Goal: Task Accomplishment & Management: Manage account settings

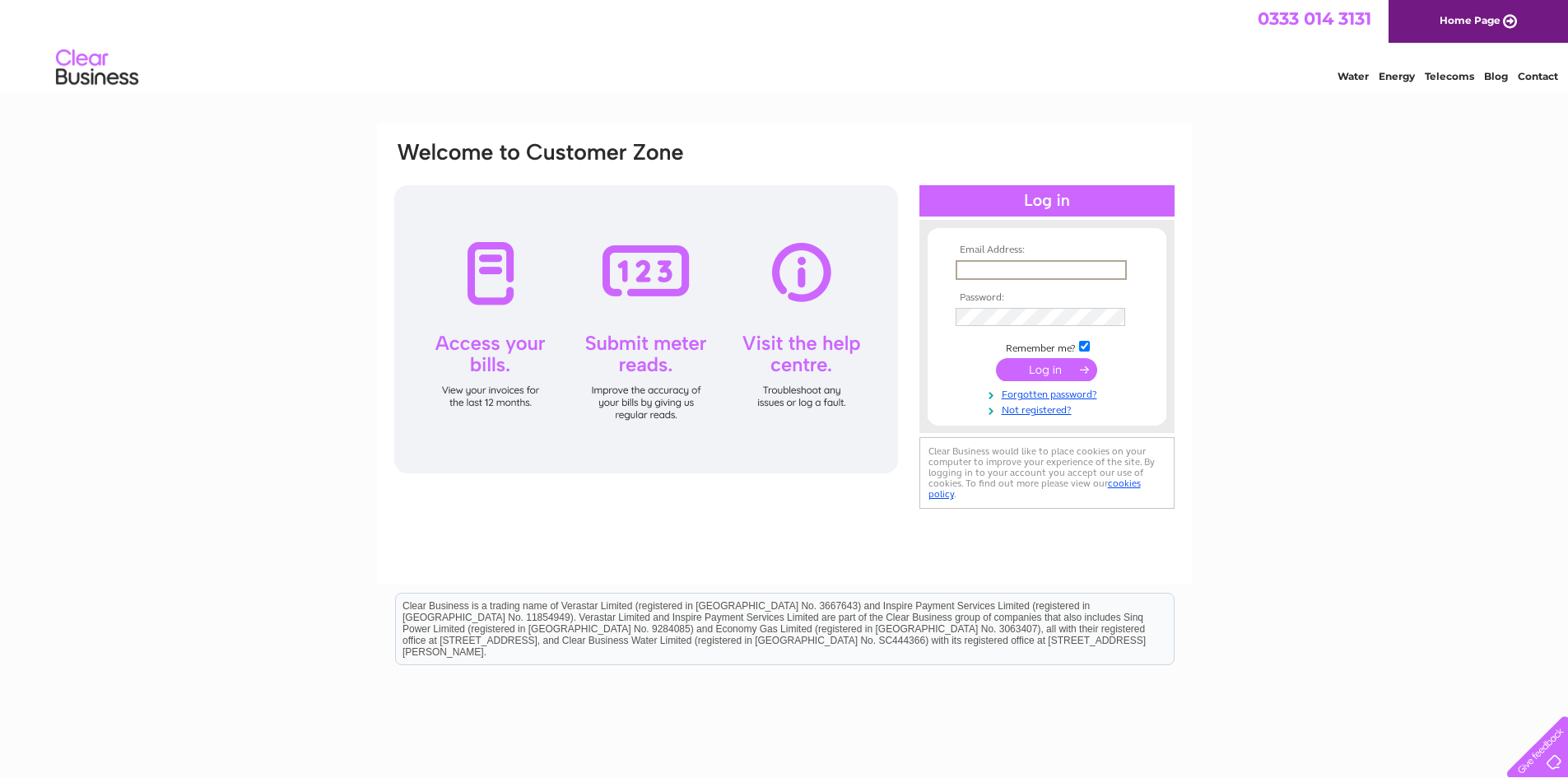
click at [980, 269] on input "text" at bounding box center [1041, 270] width 171 height 20
type input "cairns246@btinternet.com"
click at [1043, 377] on input "submit" at bounding box center [1046, 370] width 101 height 23
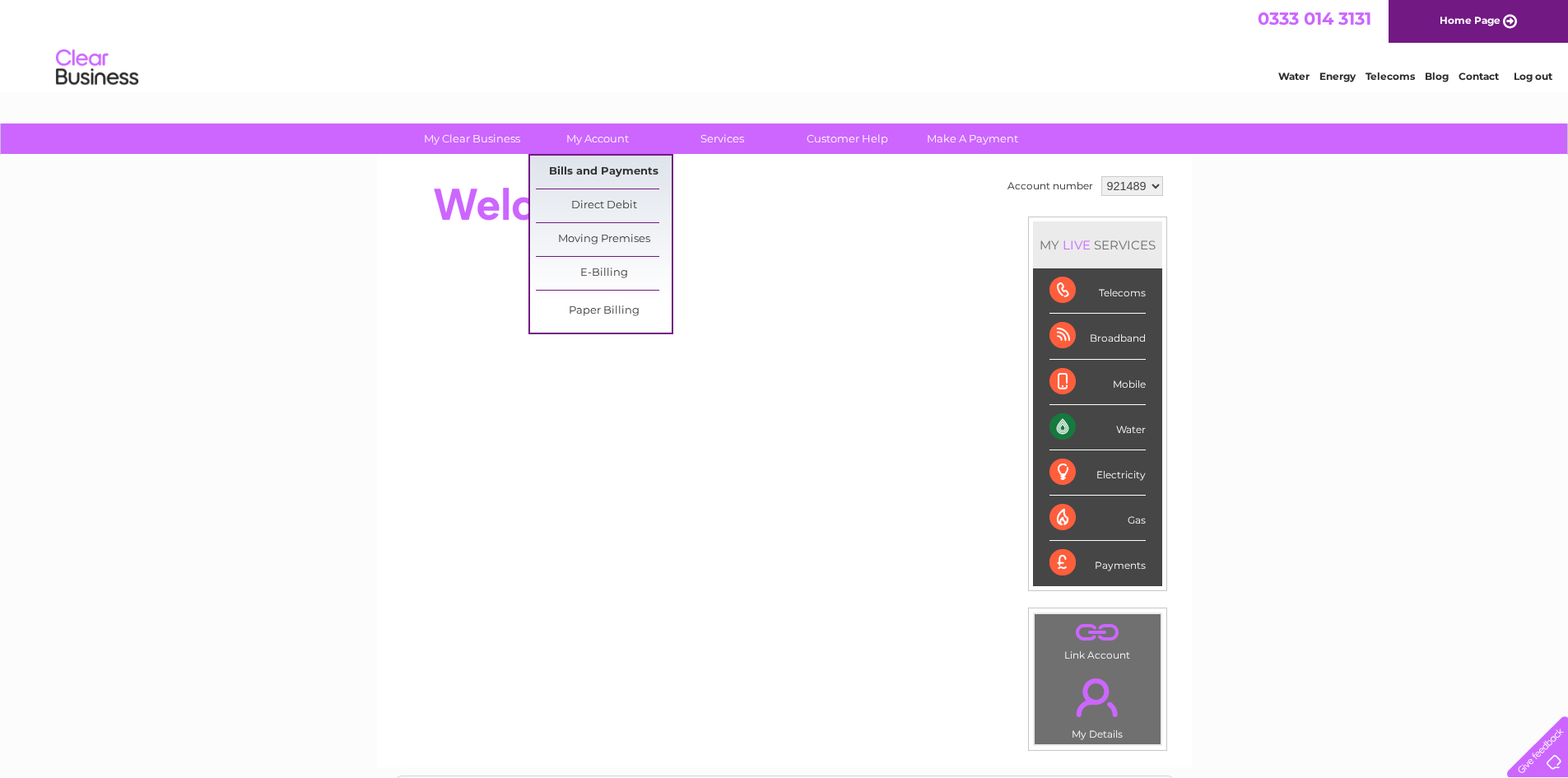
click at [593, 164] on link "Bills and Payments" at bounding box center [604, 172] width 135 height 33
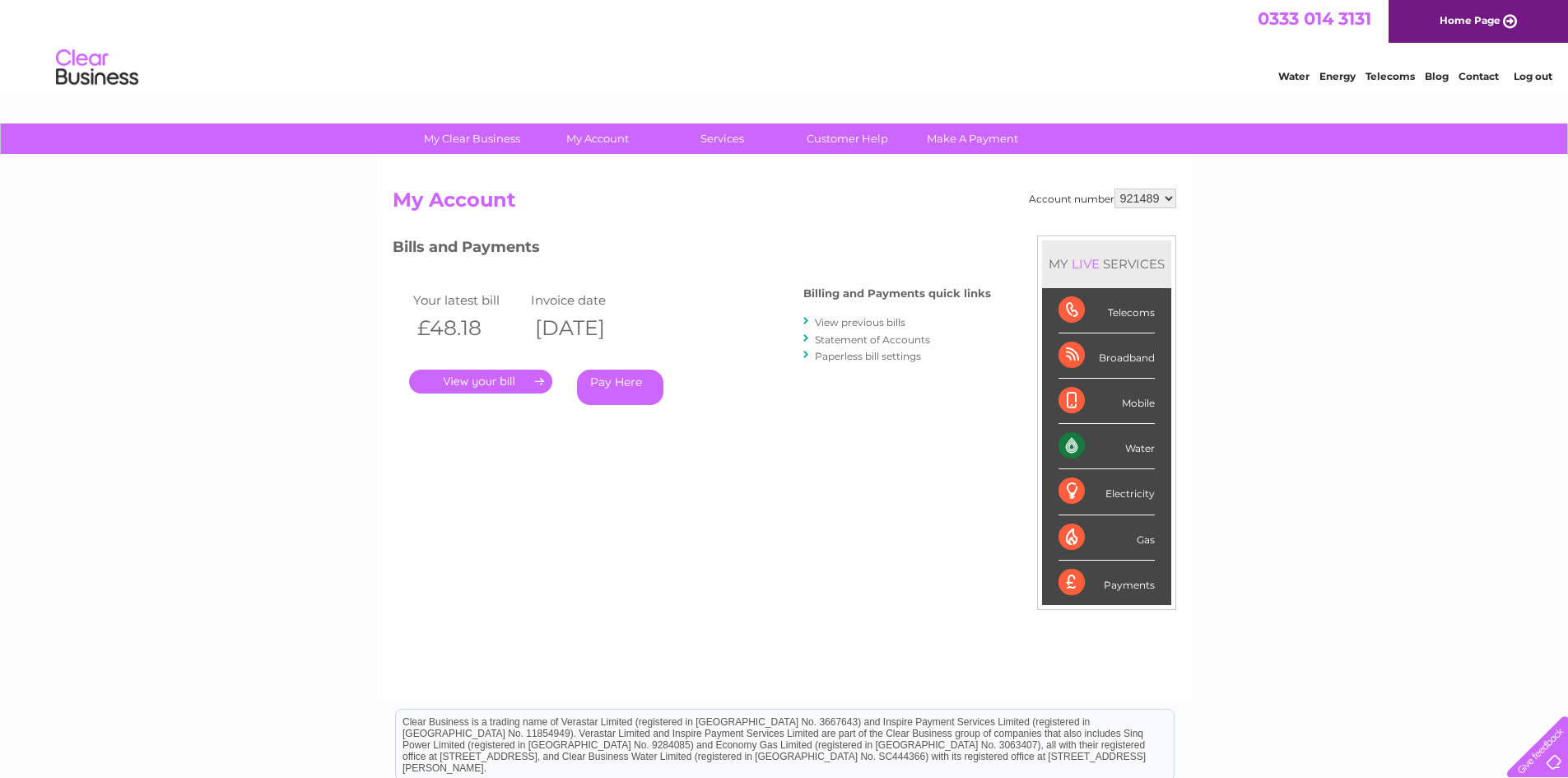
click at [843, 321] on link "View previous bills" at bounding box center [860, 322] width 91 height 12
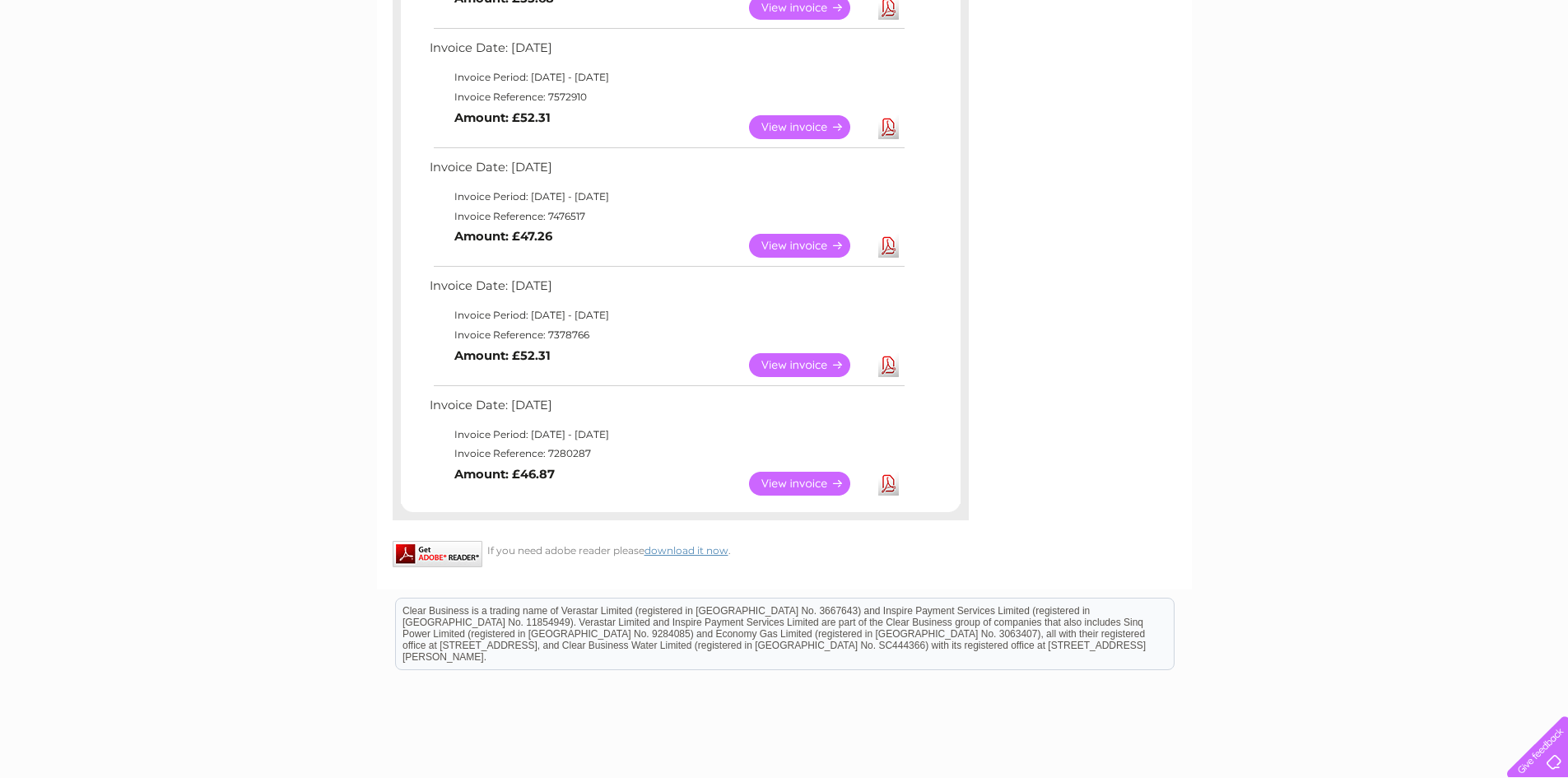
scroll to position [906, 0]
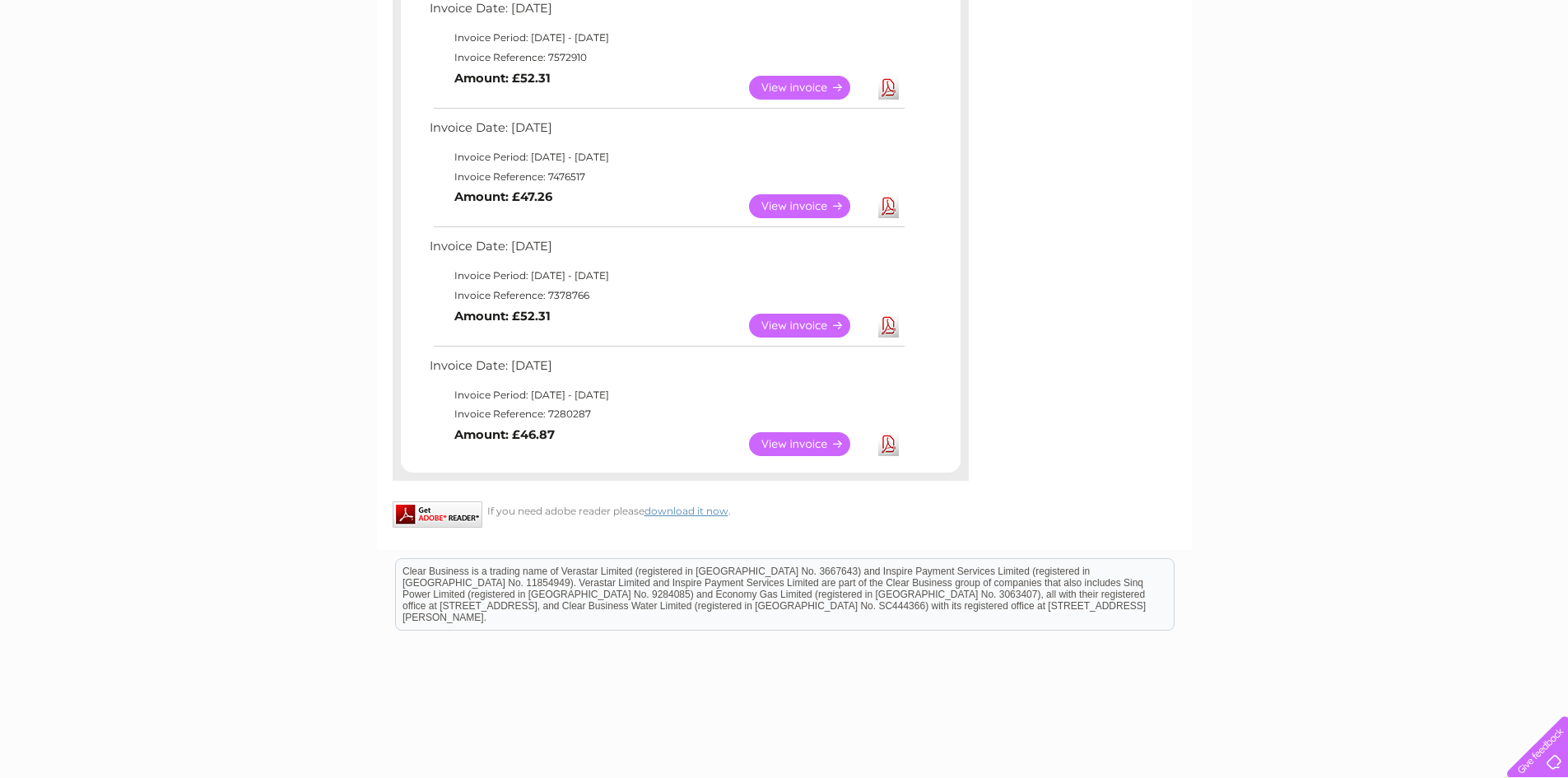
click at [814, 323] on link "View" at bounding box center [810, 325] width 121 height 24
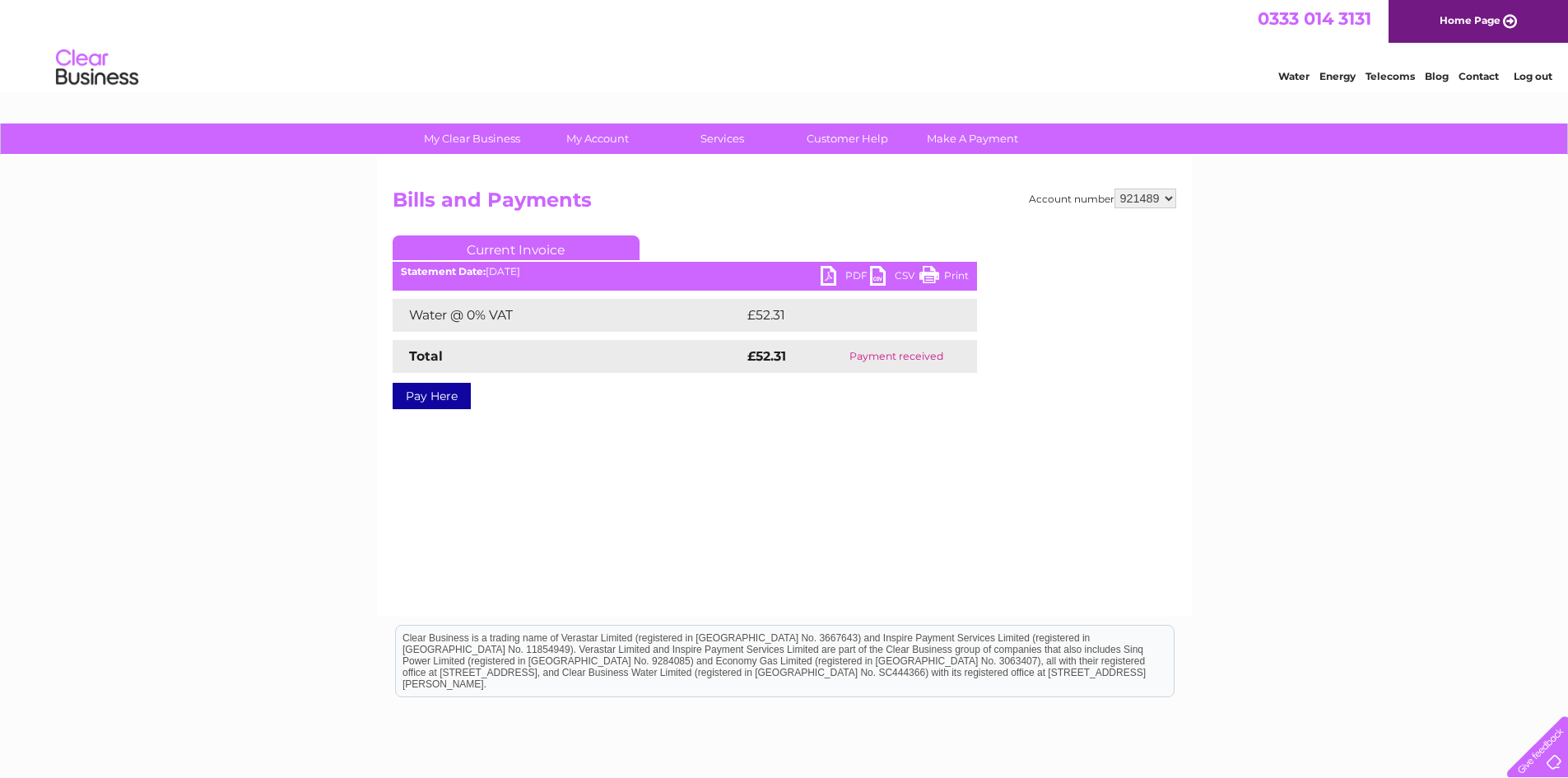
click at [960, 273] on link "Print" at bounding box center [944, 278] width 49 height 24
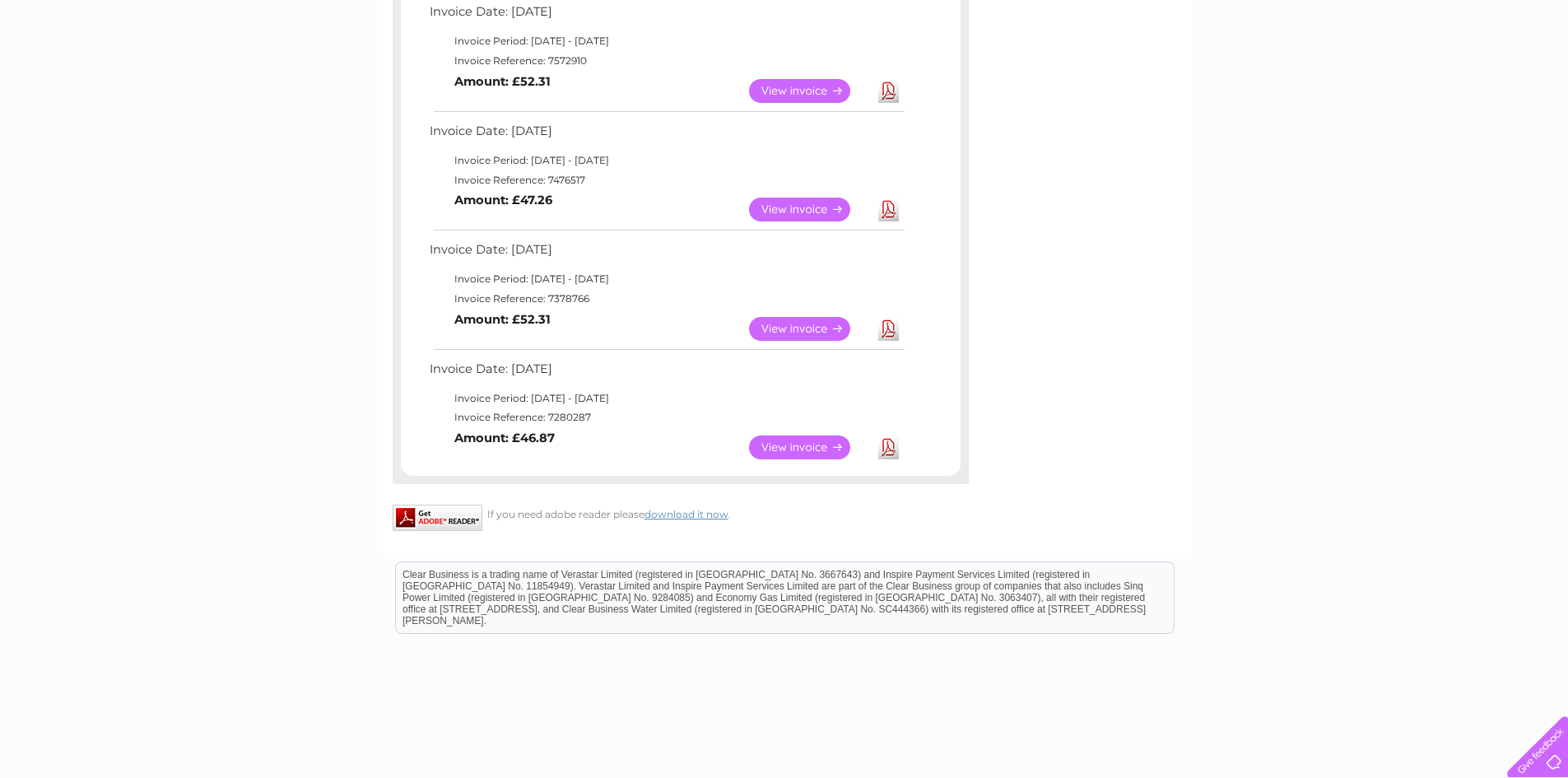
click at [806, 205] on link "View" at bounding box center [810, 209] width 121 height 24
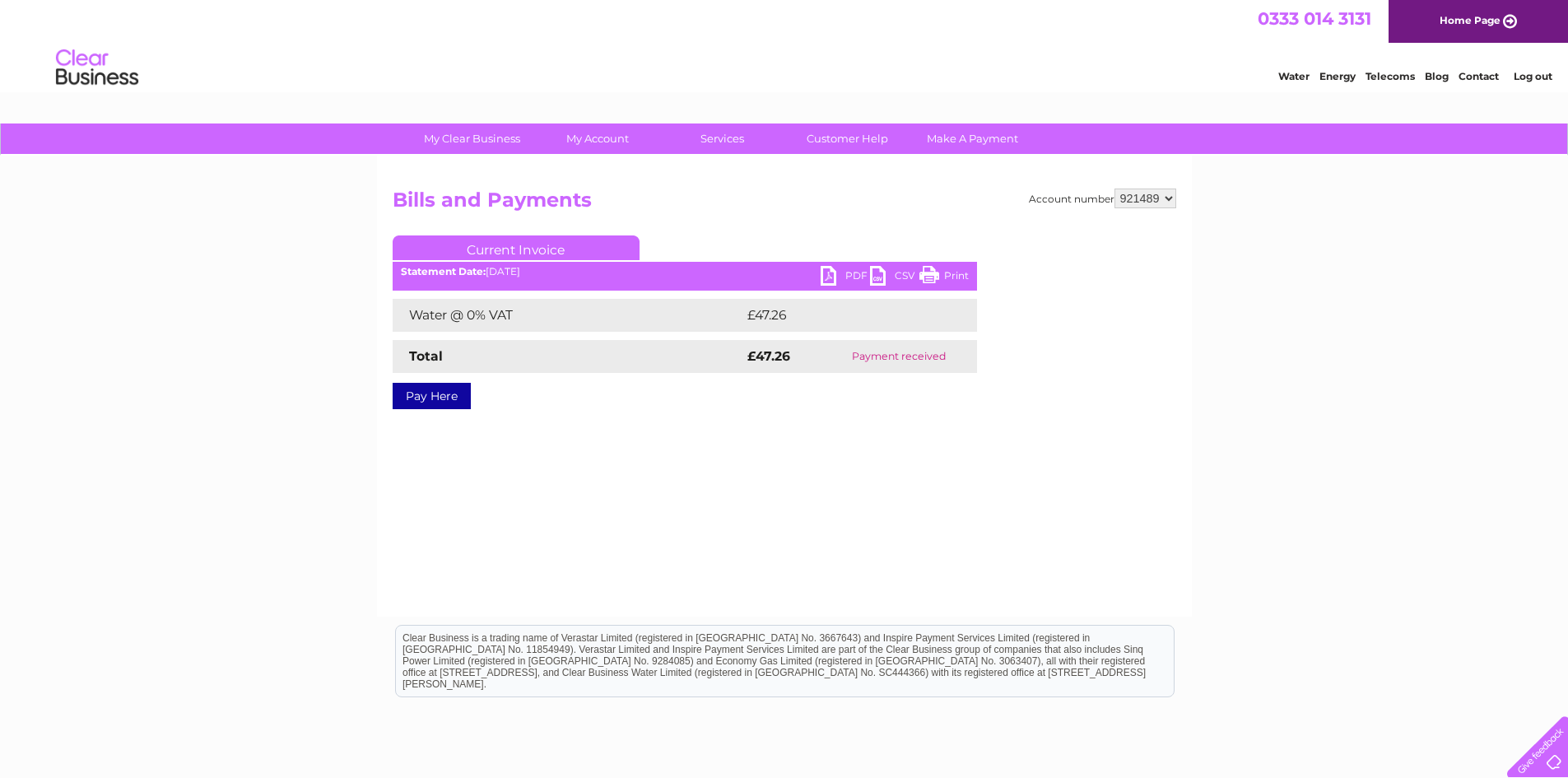
click at [950, 274] on link "Print" at bounding box center [944, 278] width 49 height 24
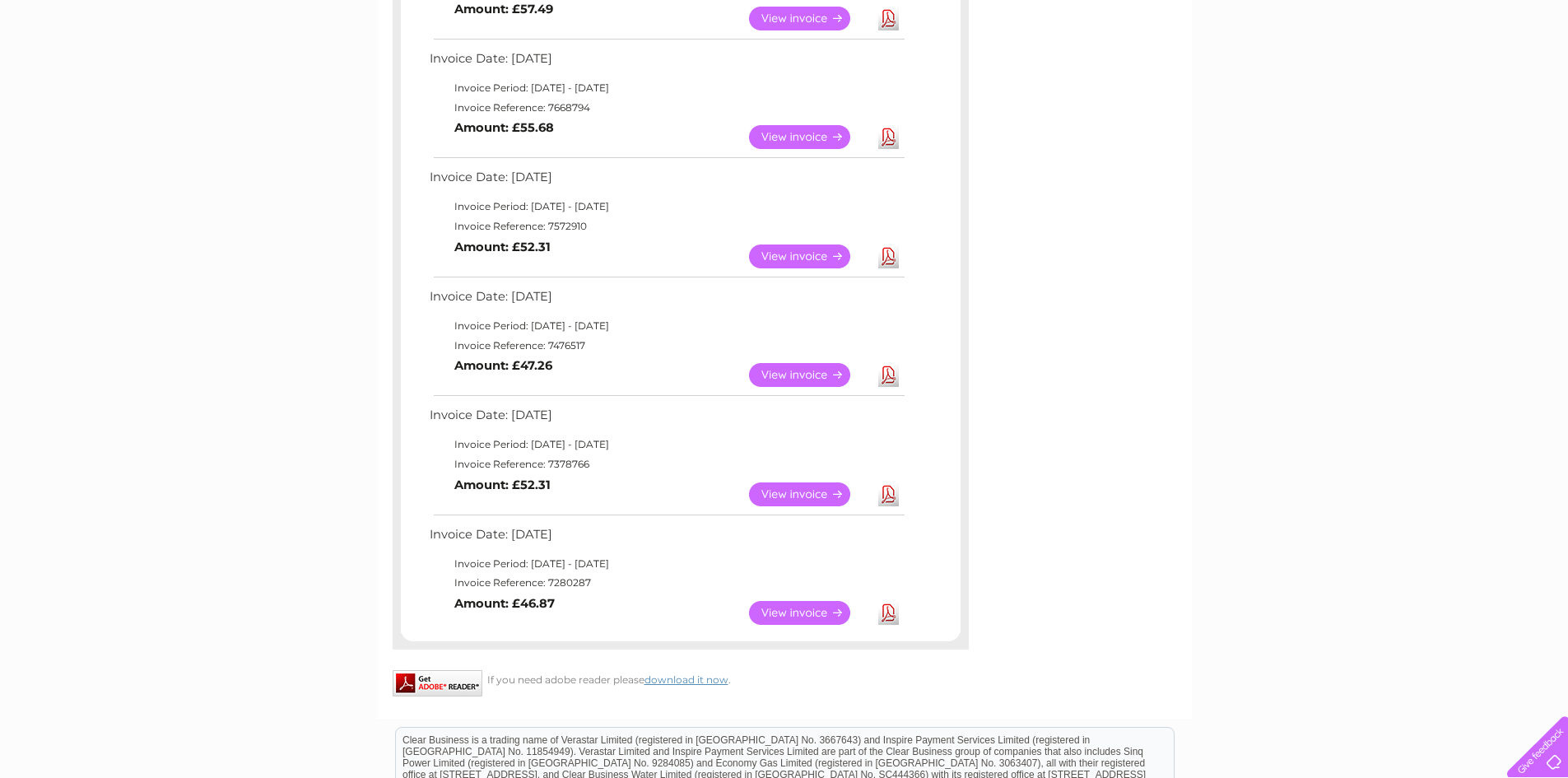
scroll to position [656, 0]
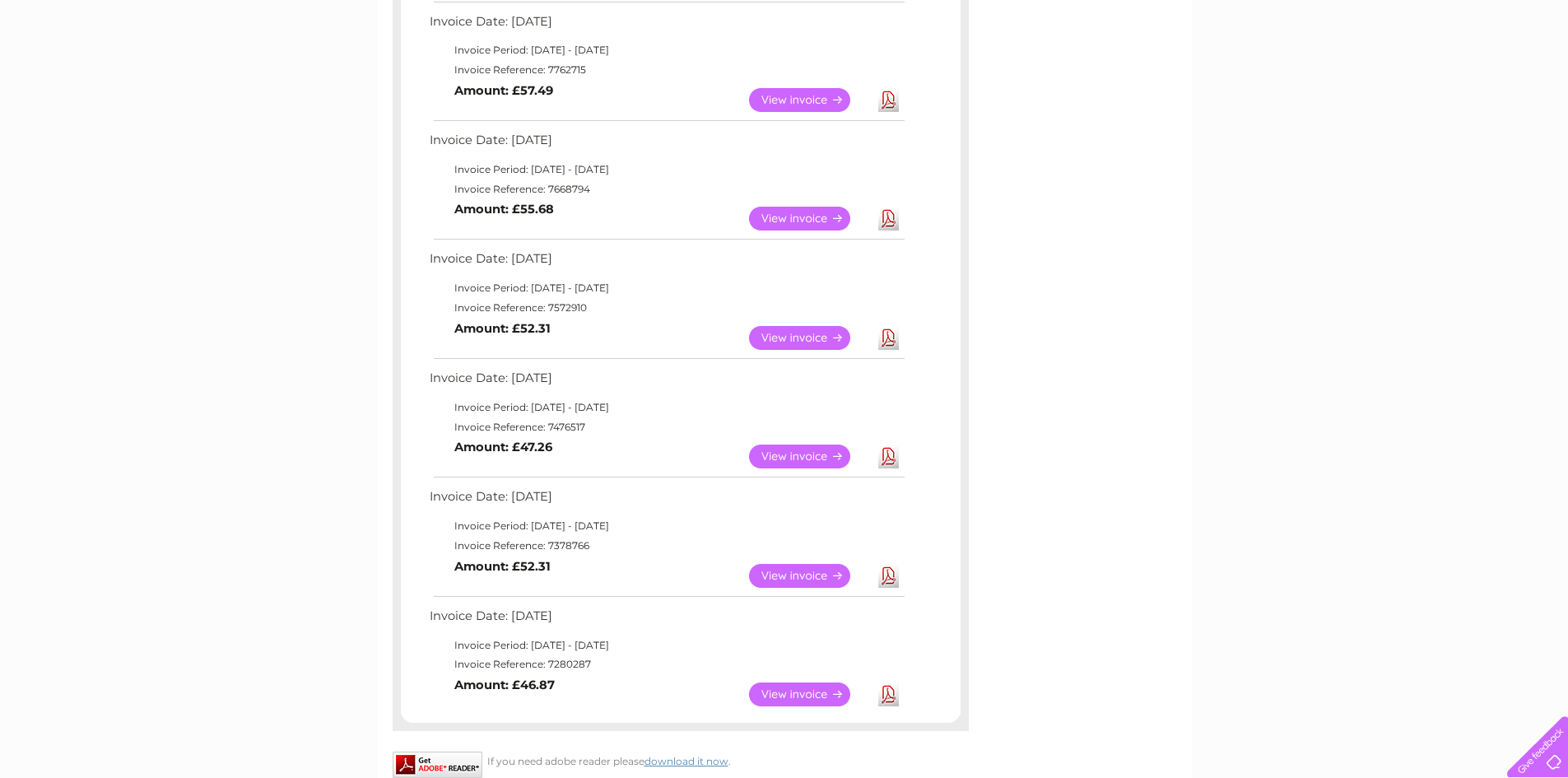
click at [826, 336] on link "View" at bounding box center [810, 337] width 121 height 24
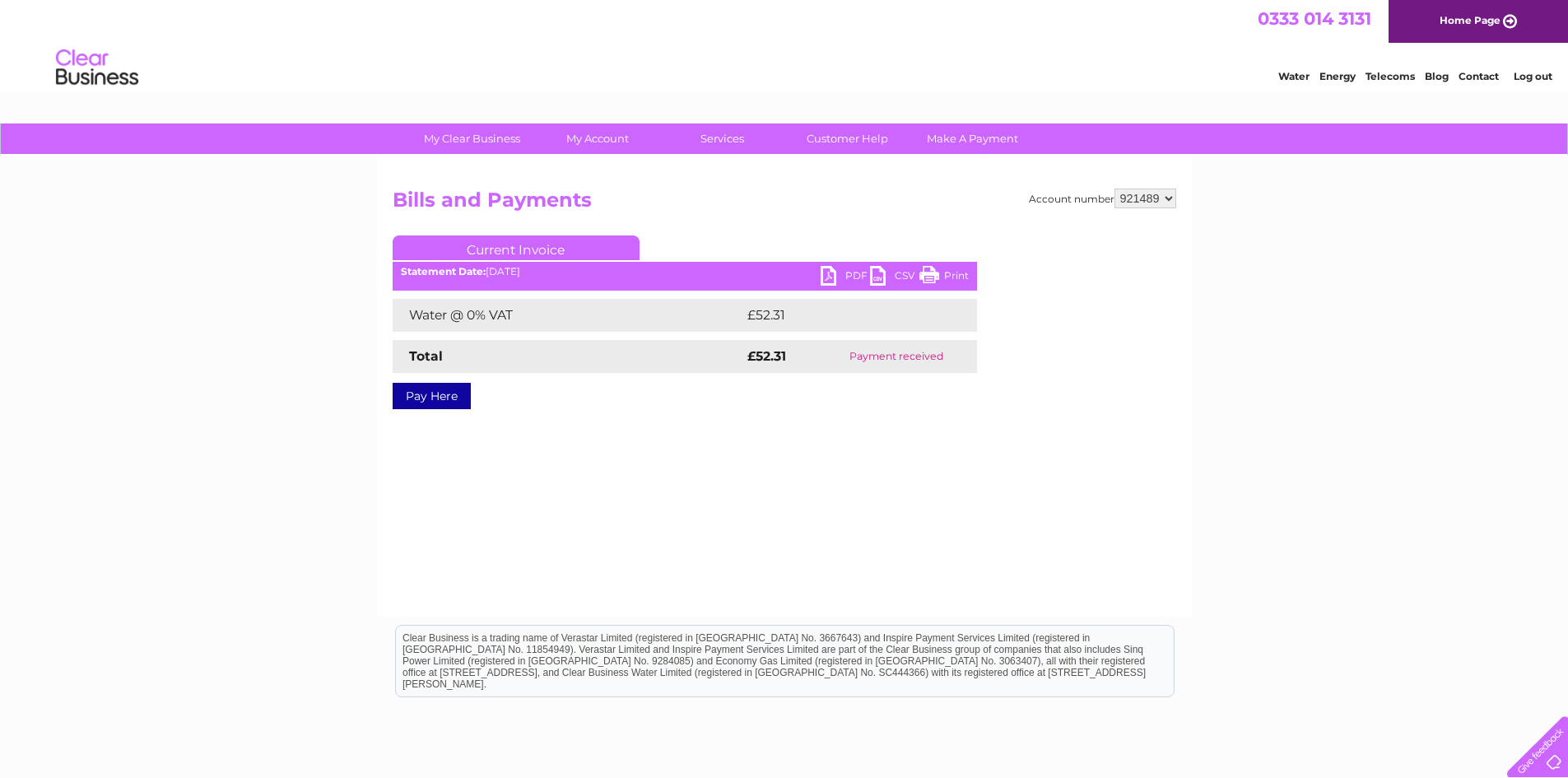
drag, startPoint x: 957, startPoint y: 274, endPoint x: 1215, endPoint y: 55, distance: 338.4
click at [957, 274] on link "Print" at bounding box center [944, 278] width 49 height 24
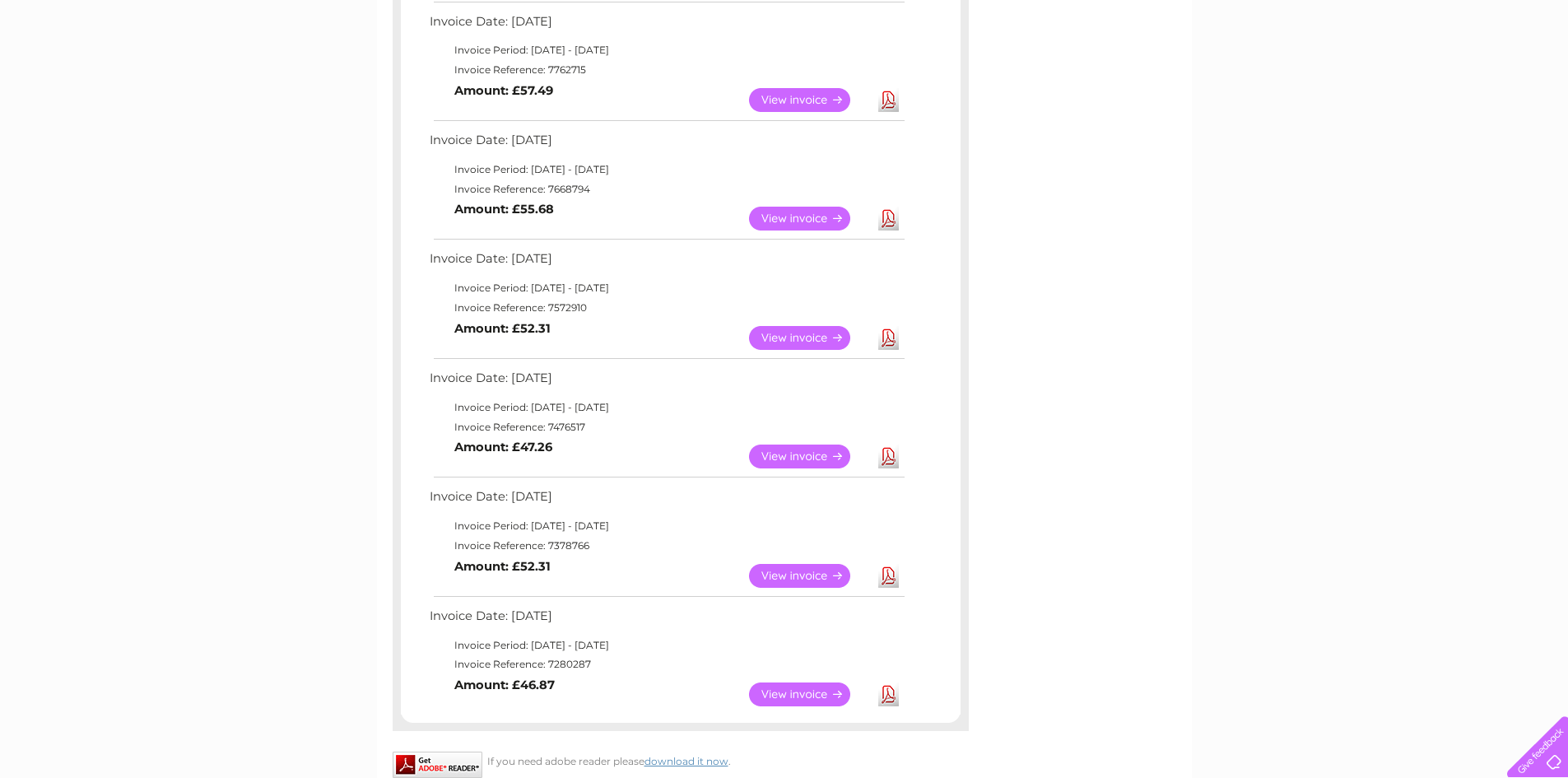
click at [793, 215] on link "View" at bounding box center [810, 218] width 121 height 24
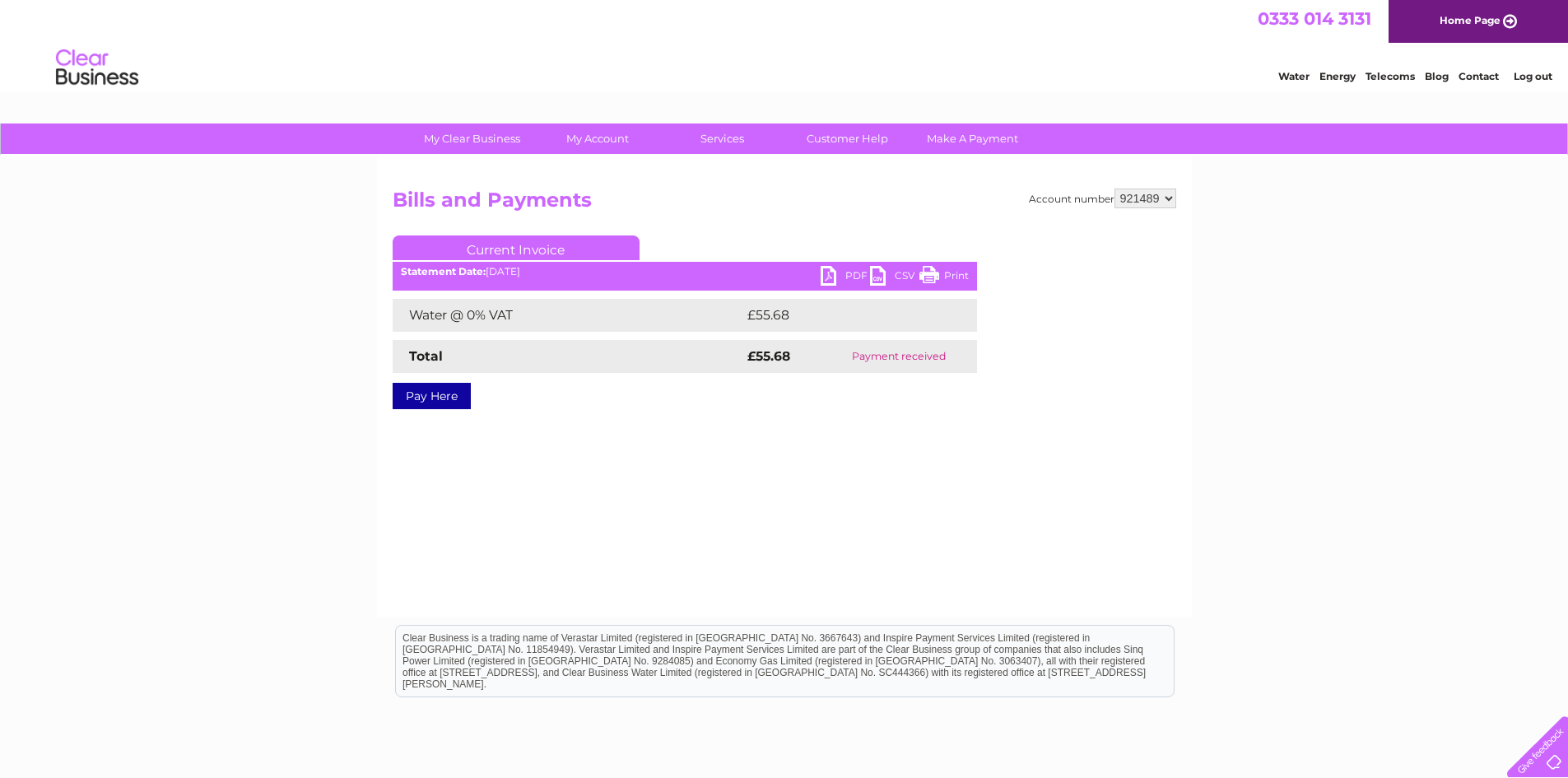
click at [952, 269] on link "Print" at bounding box center [944, 278] width 49 height 24
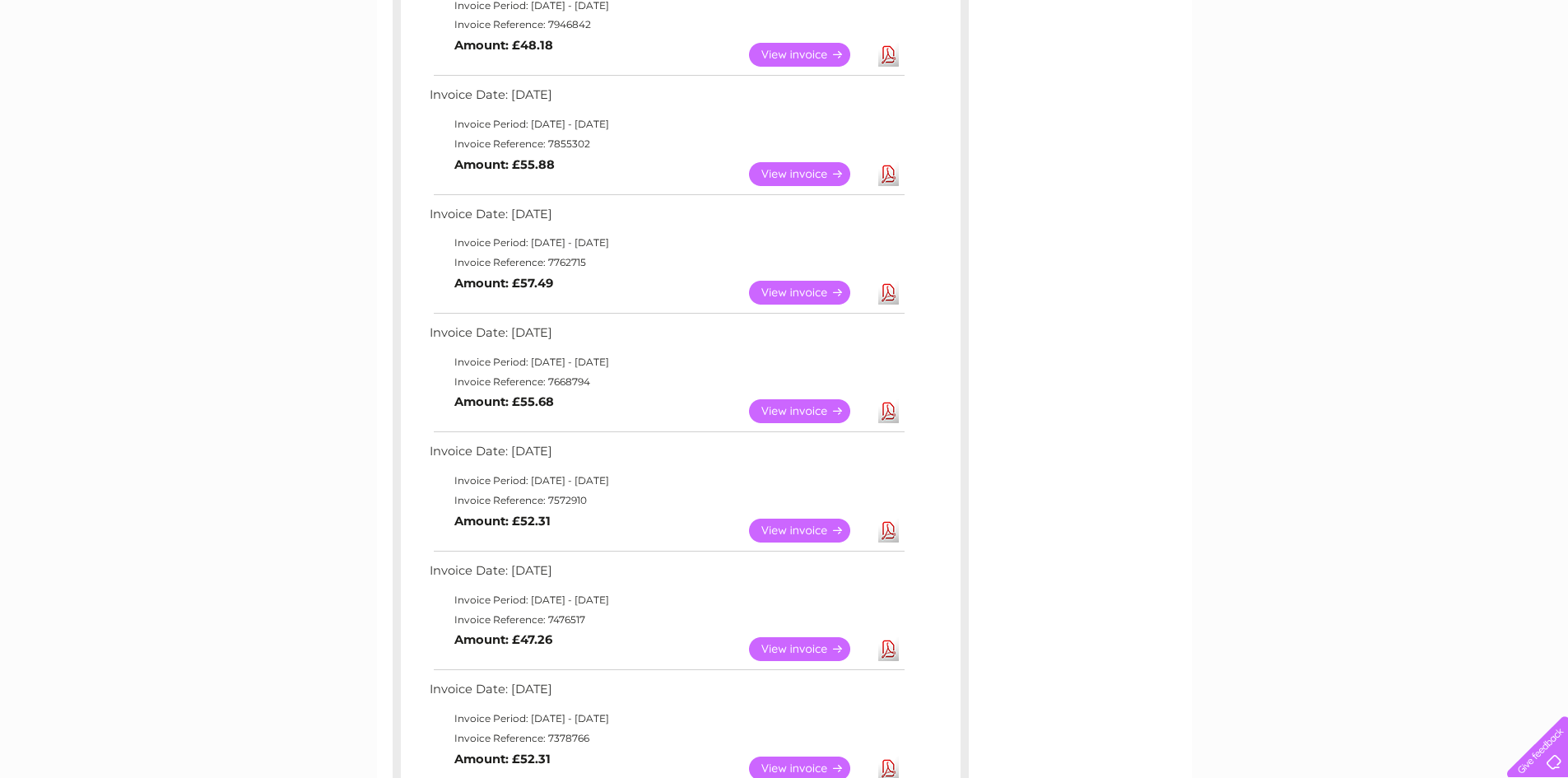
scroll to position [408, 0]
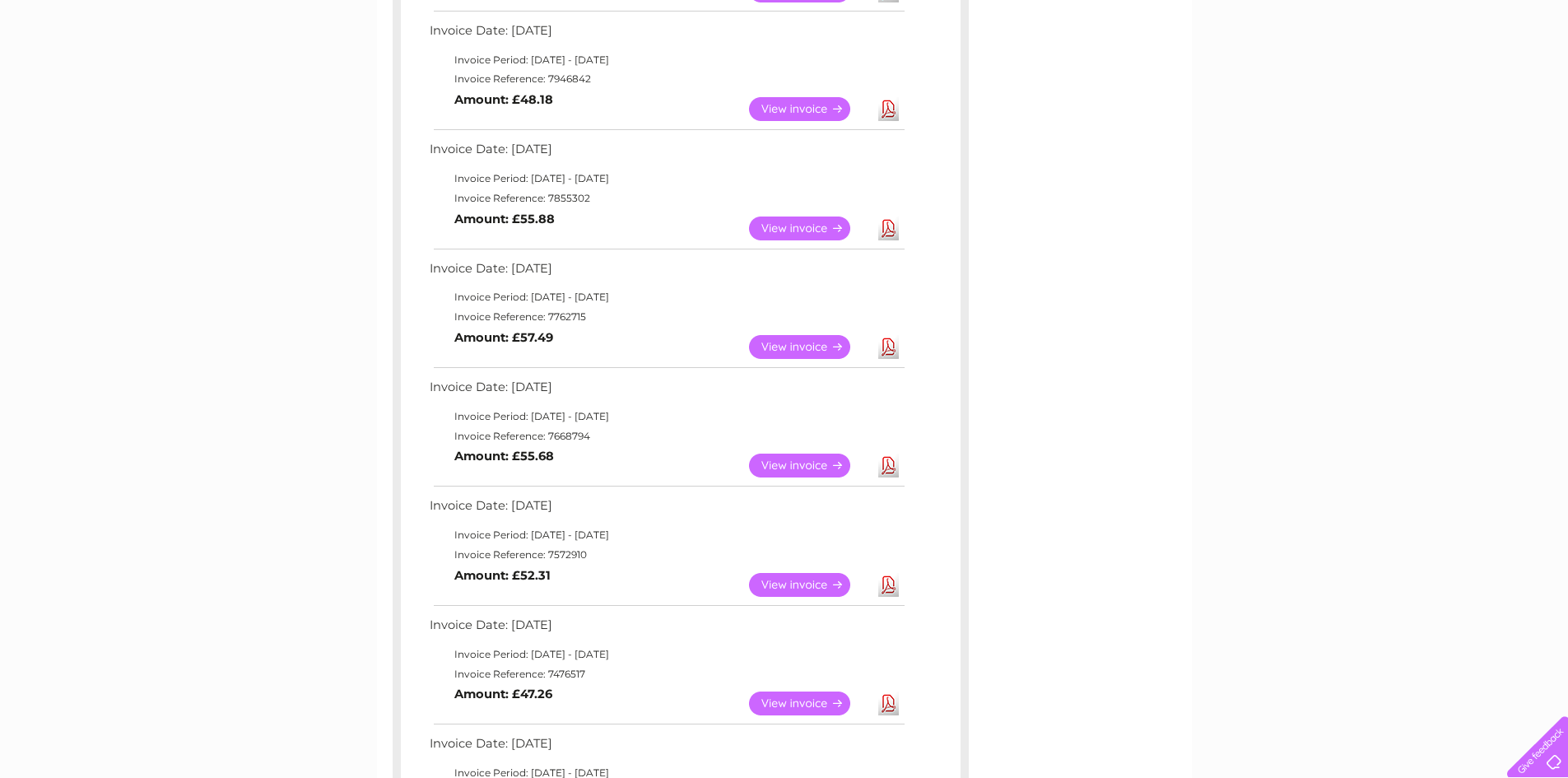
click at [787, 342] on link "View" at bounding box center [810, 347] width 121 height 24
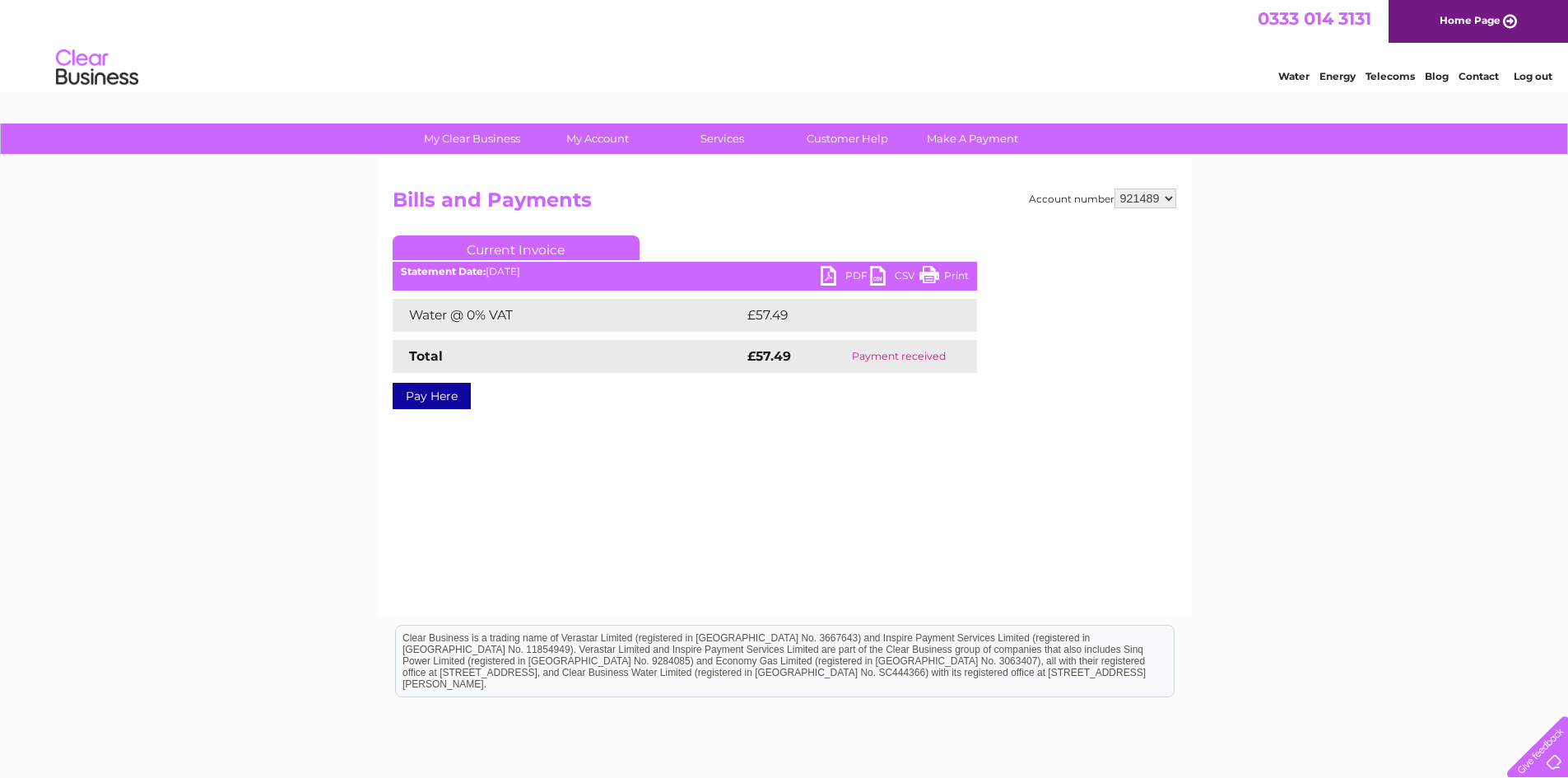
click at [949, 275] on link "Print" at bounding box center [944, 278] width 49 height 24
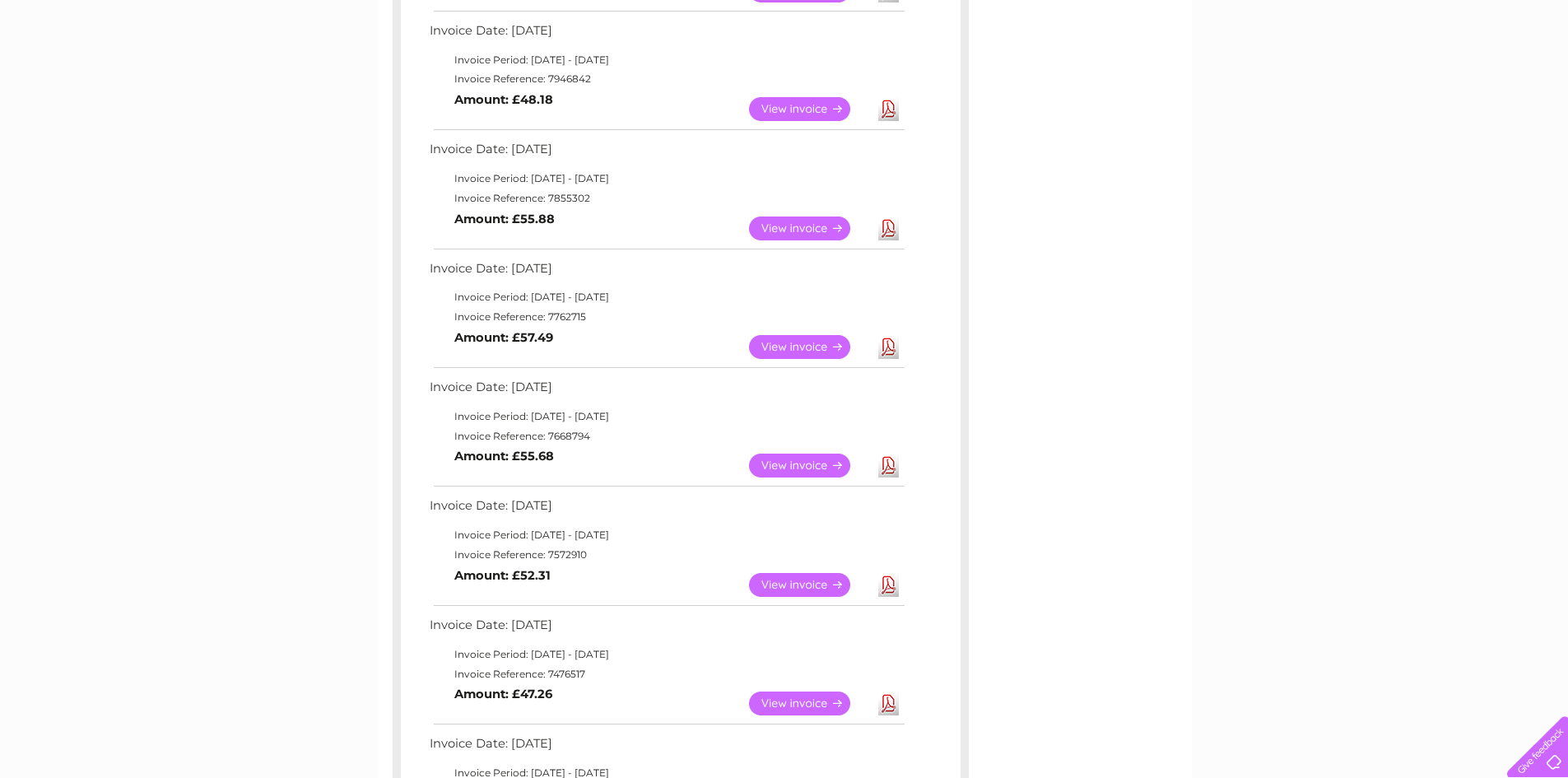
click at [786, 226] on link "View" at bounding box center [810, 227] width 121 height 24
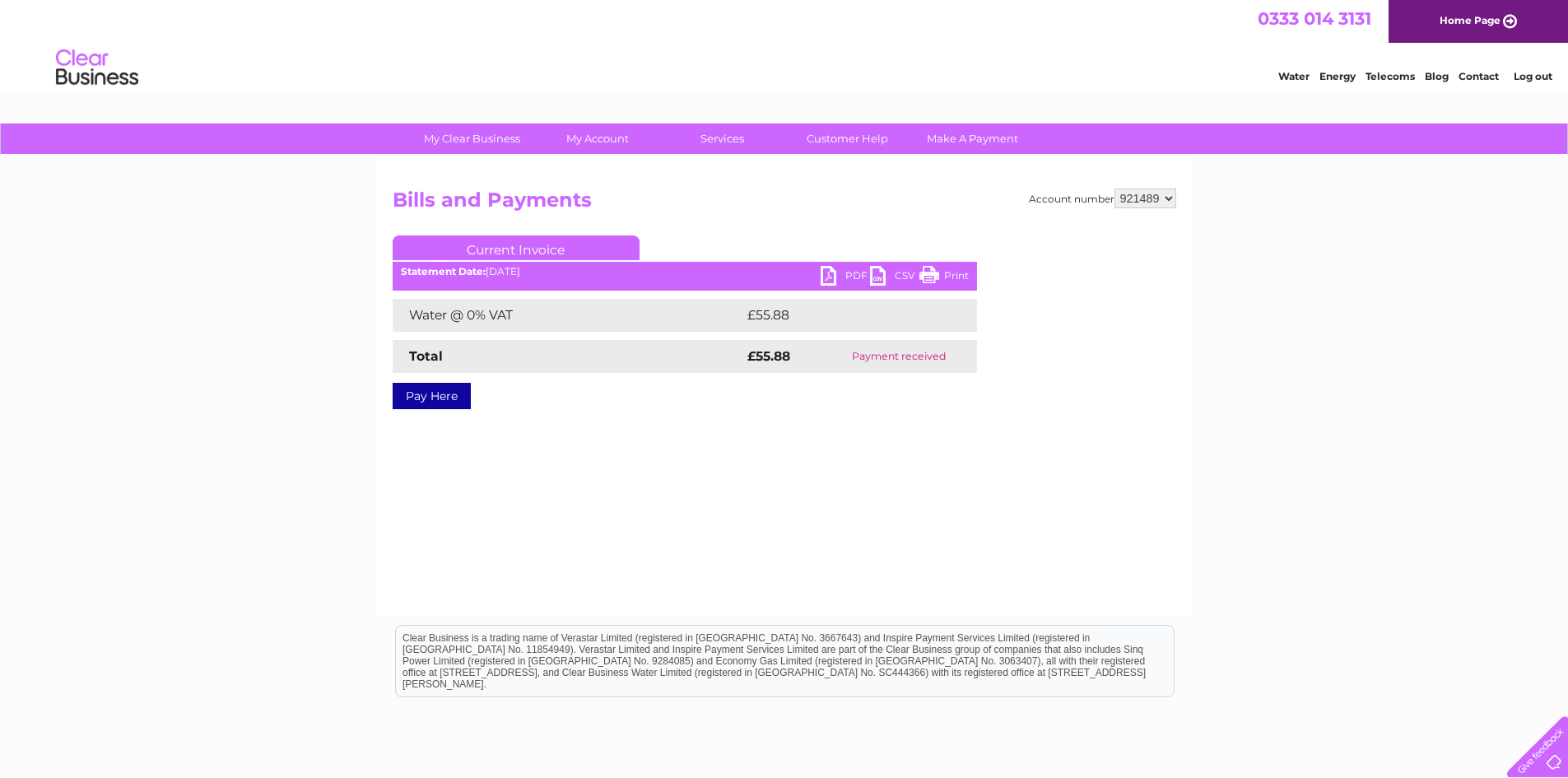
drag, startPoint x: 950, startPoint y: 273, endPoint x: 1217, endPoint y: 55, distance: 344.7
click at [950, 273] on link "Print" at bounding box center [944, 278] width 49 height 24
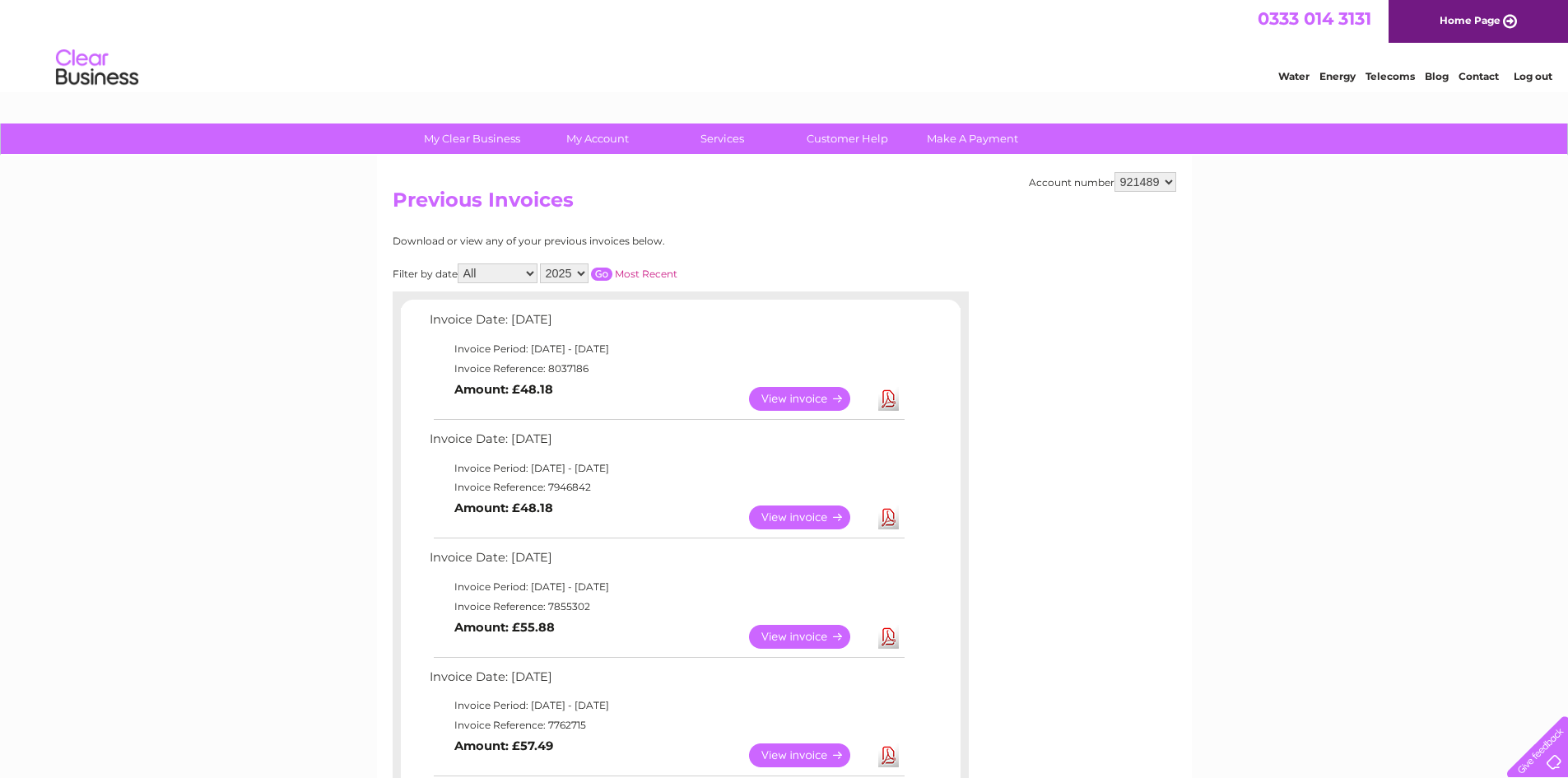
click at [802, 517] on link "View" at bounding box center [810, 516] width 121 height 24
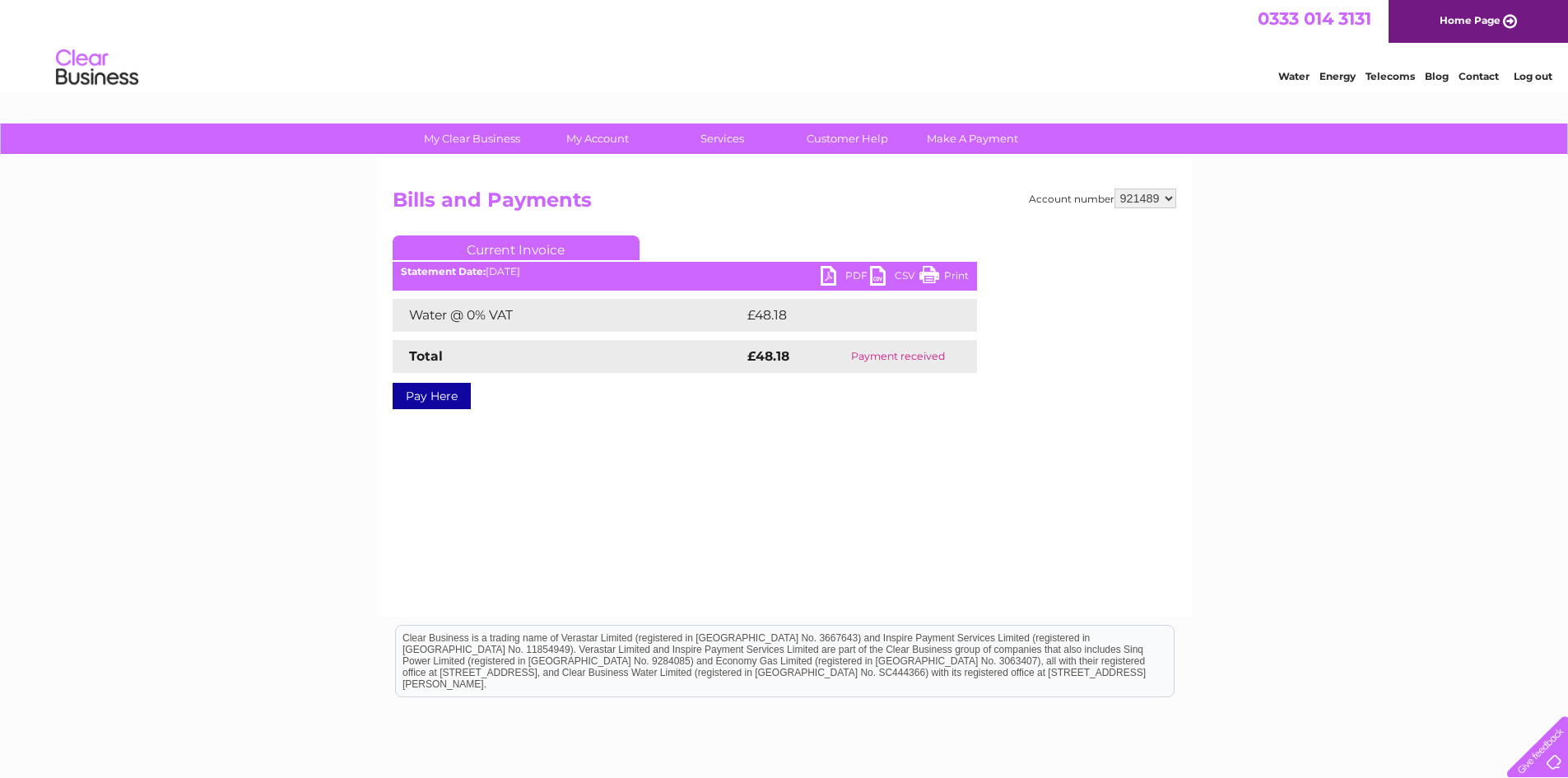
click at [952, 273] on link "Print" at bounding box center [944, 278] width 49 height 24
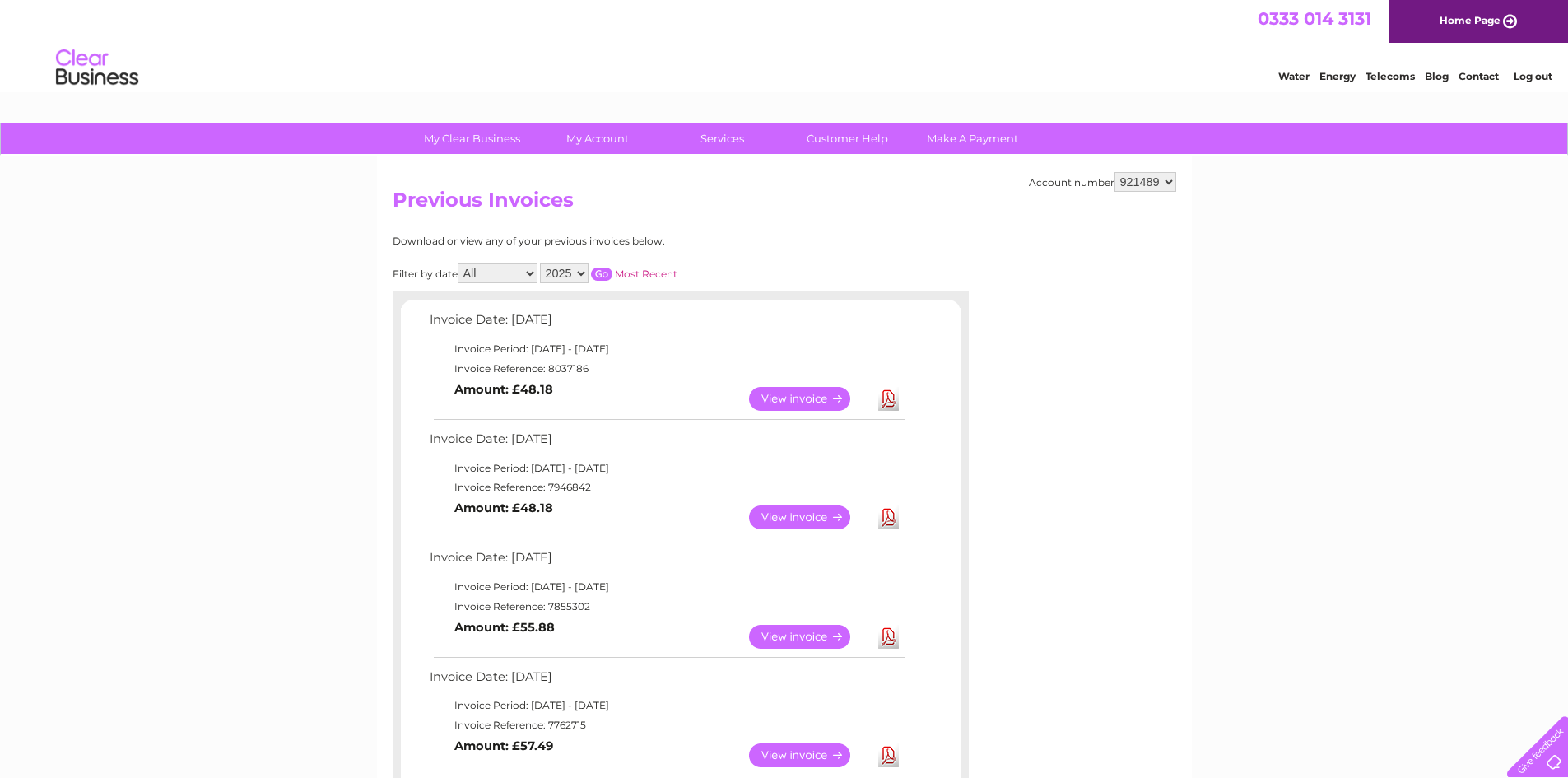
click at [790, 397] on link "View" at bounding box center [810, 398] width 121 height 24
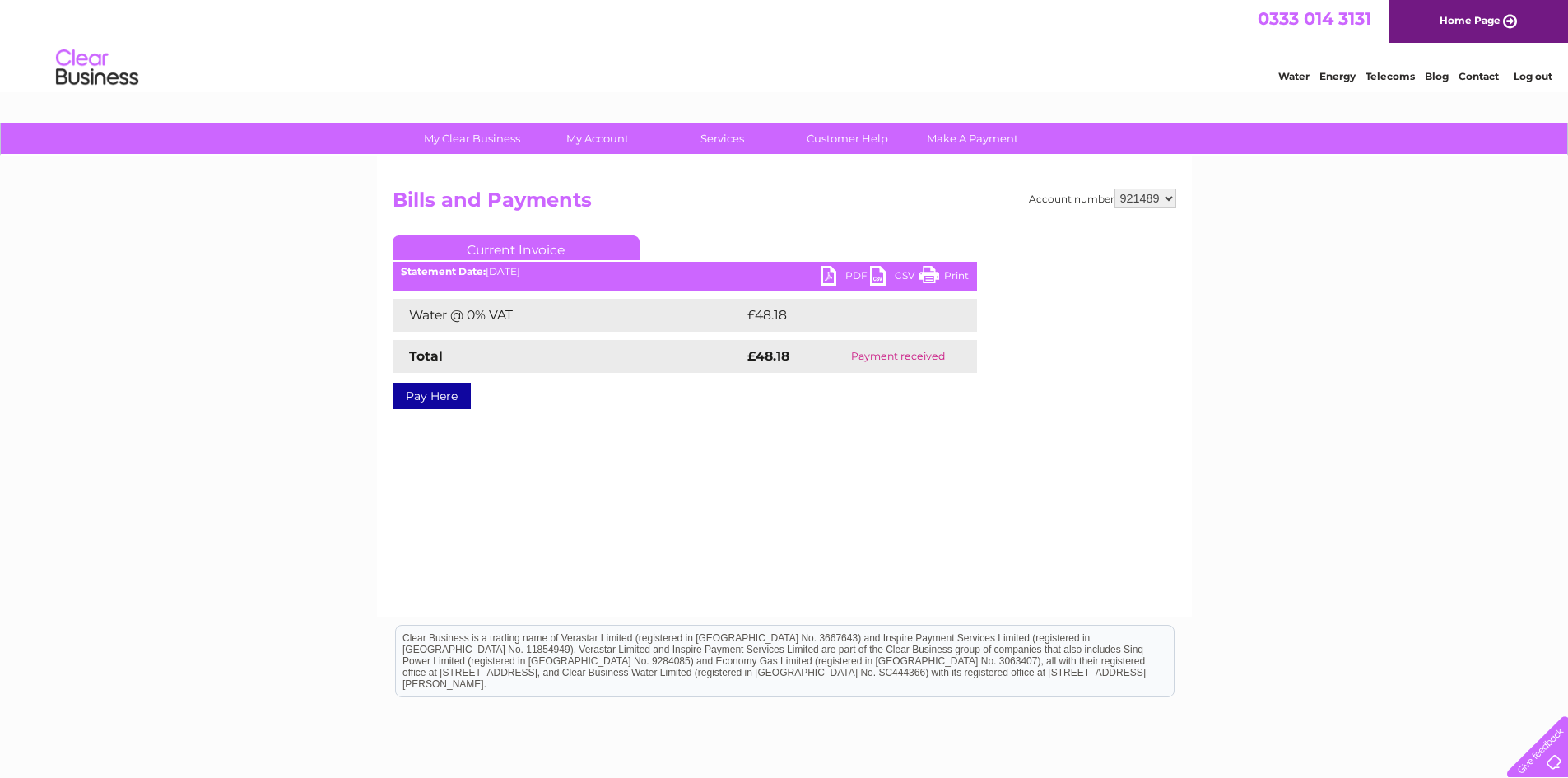
drag, startPoint x: 955, startPoint y: 266, endPoint x: 1232, endPoint y: 9, distance: 377.9
click at [955, 266] on link "Print" at bounding box center [944, 278] width 49 height 24
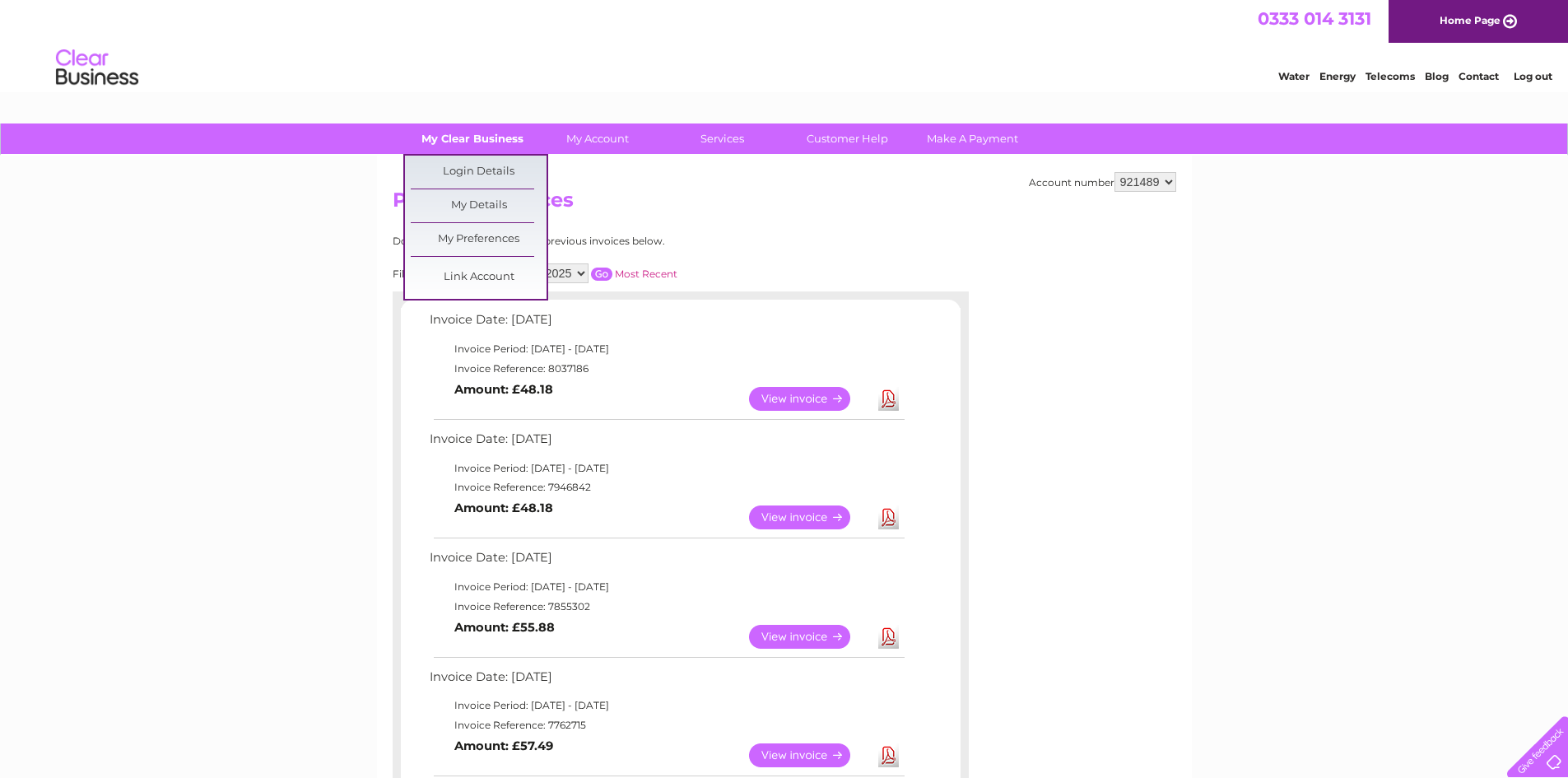
click at [494, 136] on link "My Clear Business" at bounding box center [472, 138] width 135 height 30
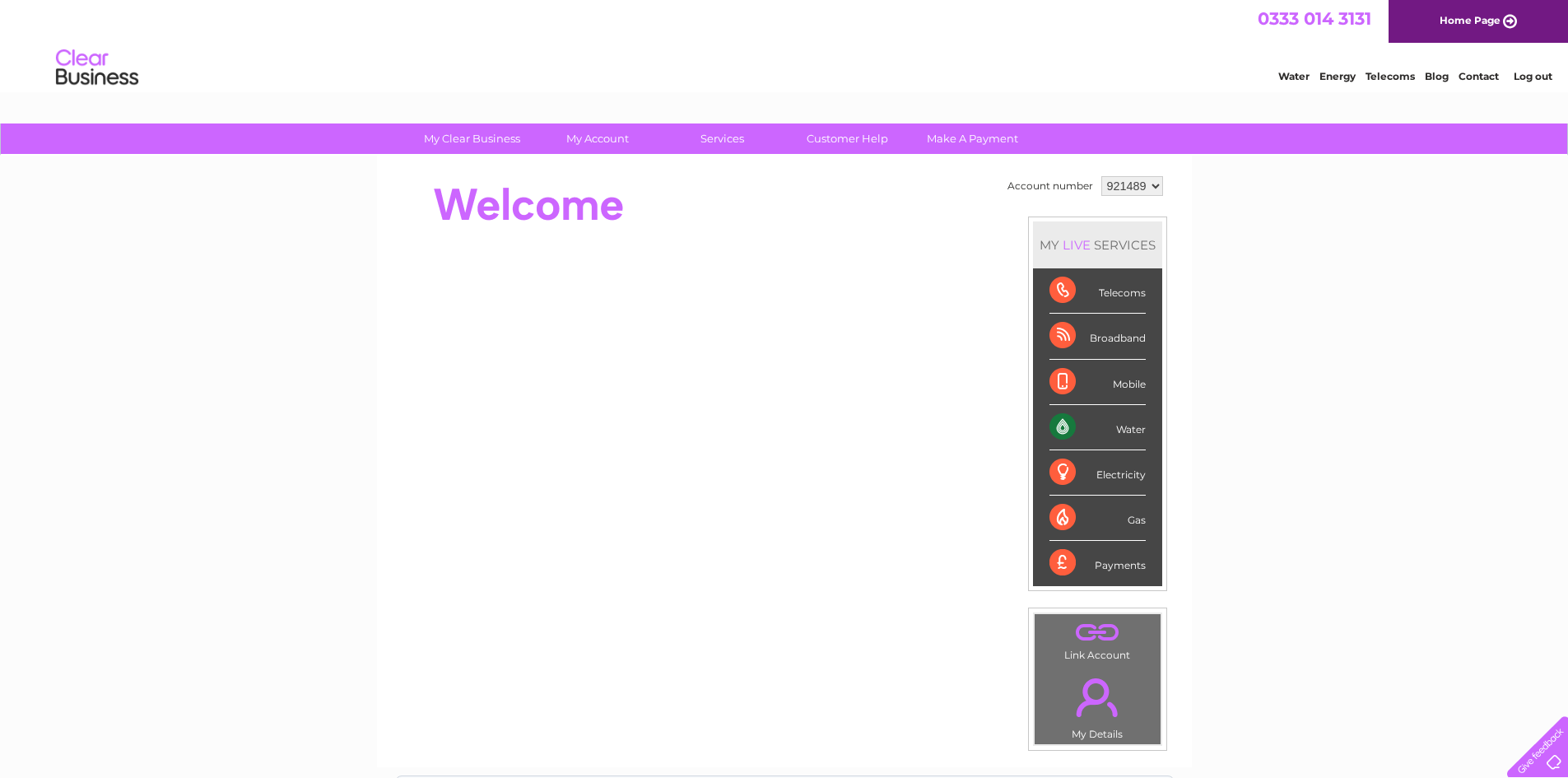
click at [1487, 16] on link "Home Page" at bounding box center [1478, 21] width 179 height 43
click at [1537, 73] on link "Log out" at bounding box center [1533, 76] width 39 height 12
